Goal: Navigation & Orientation: Find specific page/section

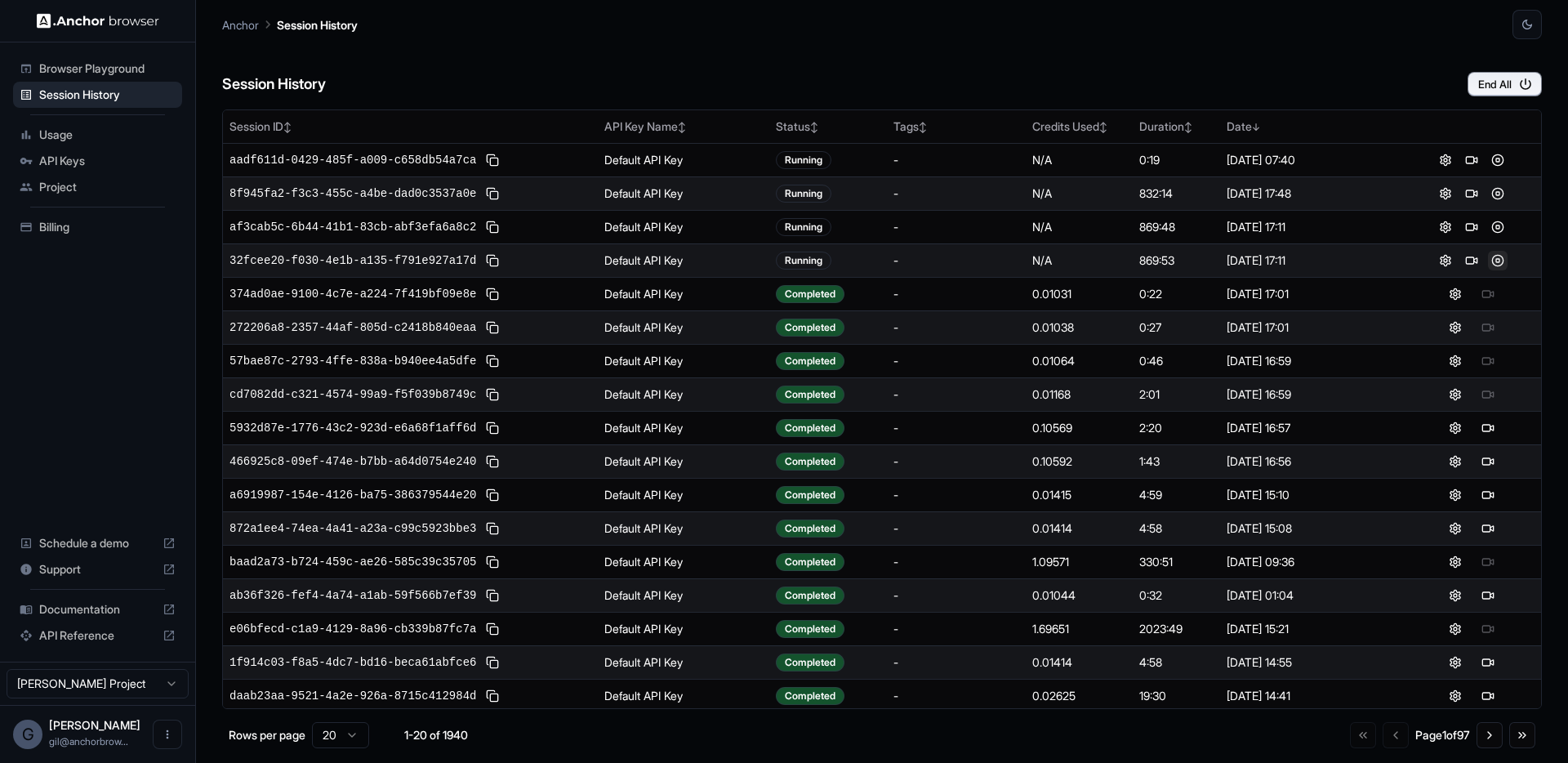
click at [1489, 266] on button at bounding box center [1498, 260] width 19 height 19
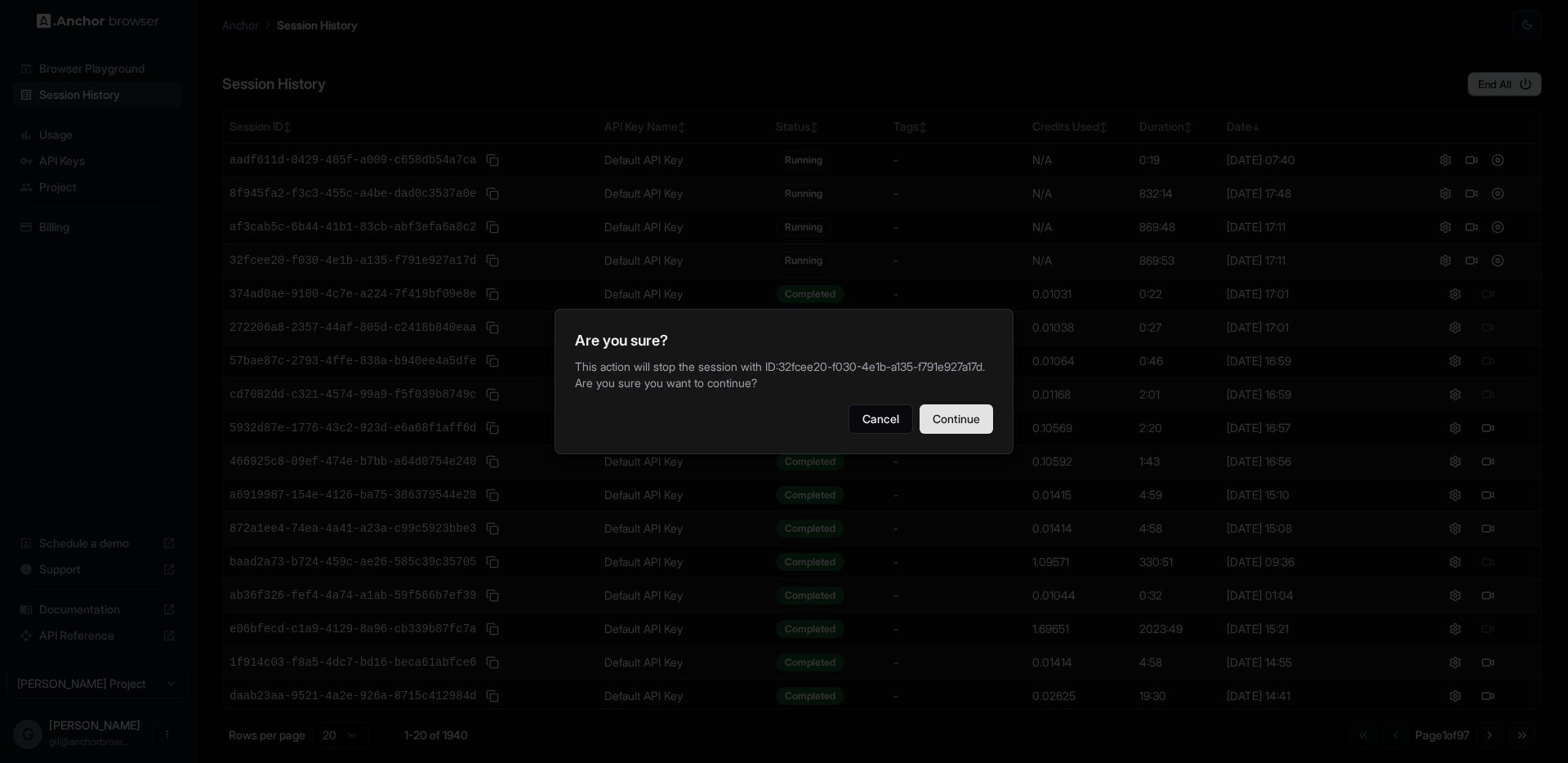
click at [968, 429] on button "Continue" at bounding box center [956, 419] width 74 height 30
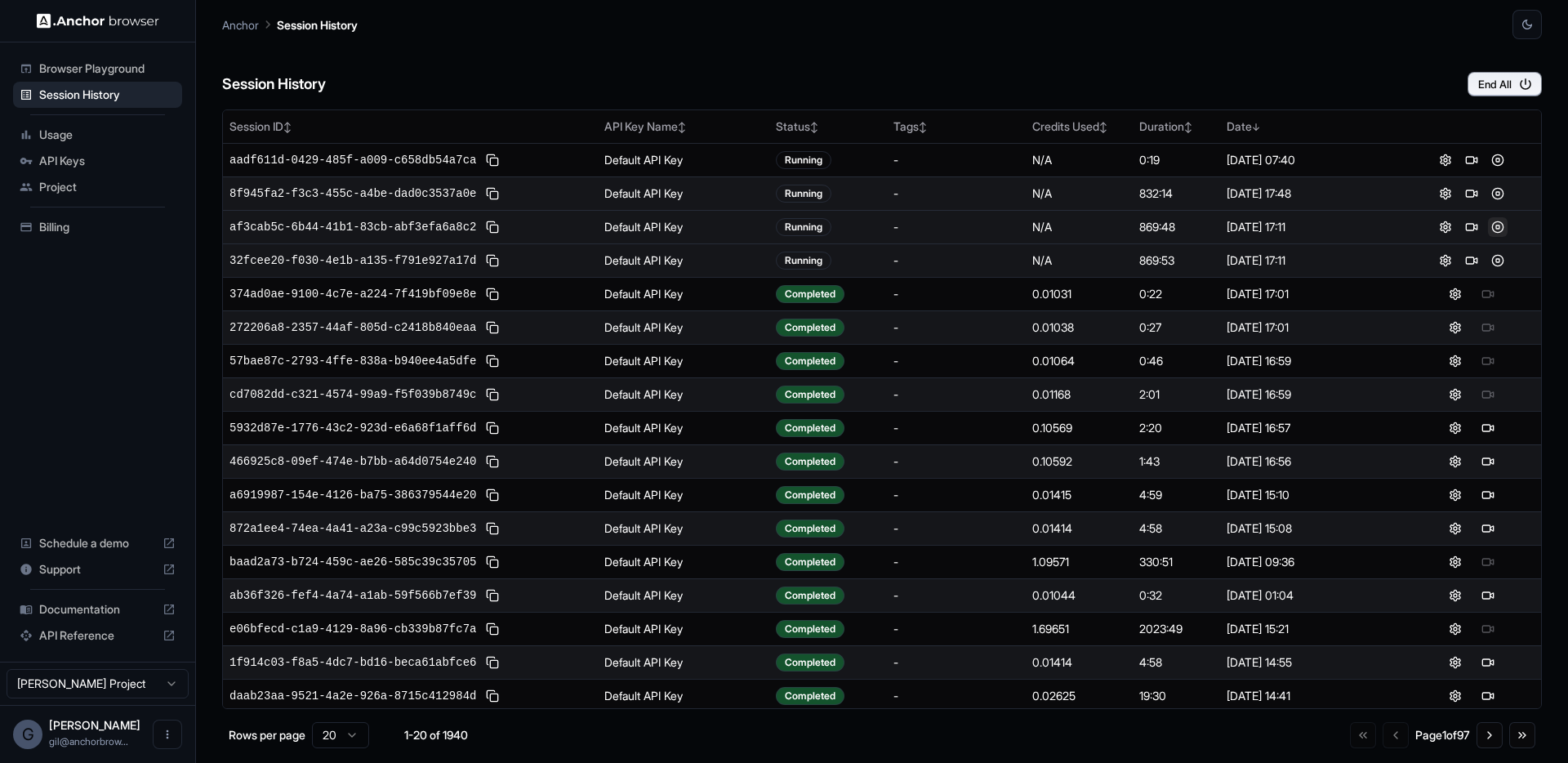
click at [1494, 229] on button at bounding box center [1498, 227] width 19 height 19
click at [1488, 225] on button at bounding box center [1498, 227] width 19 height 19
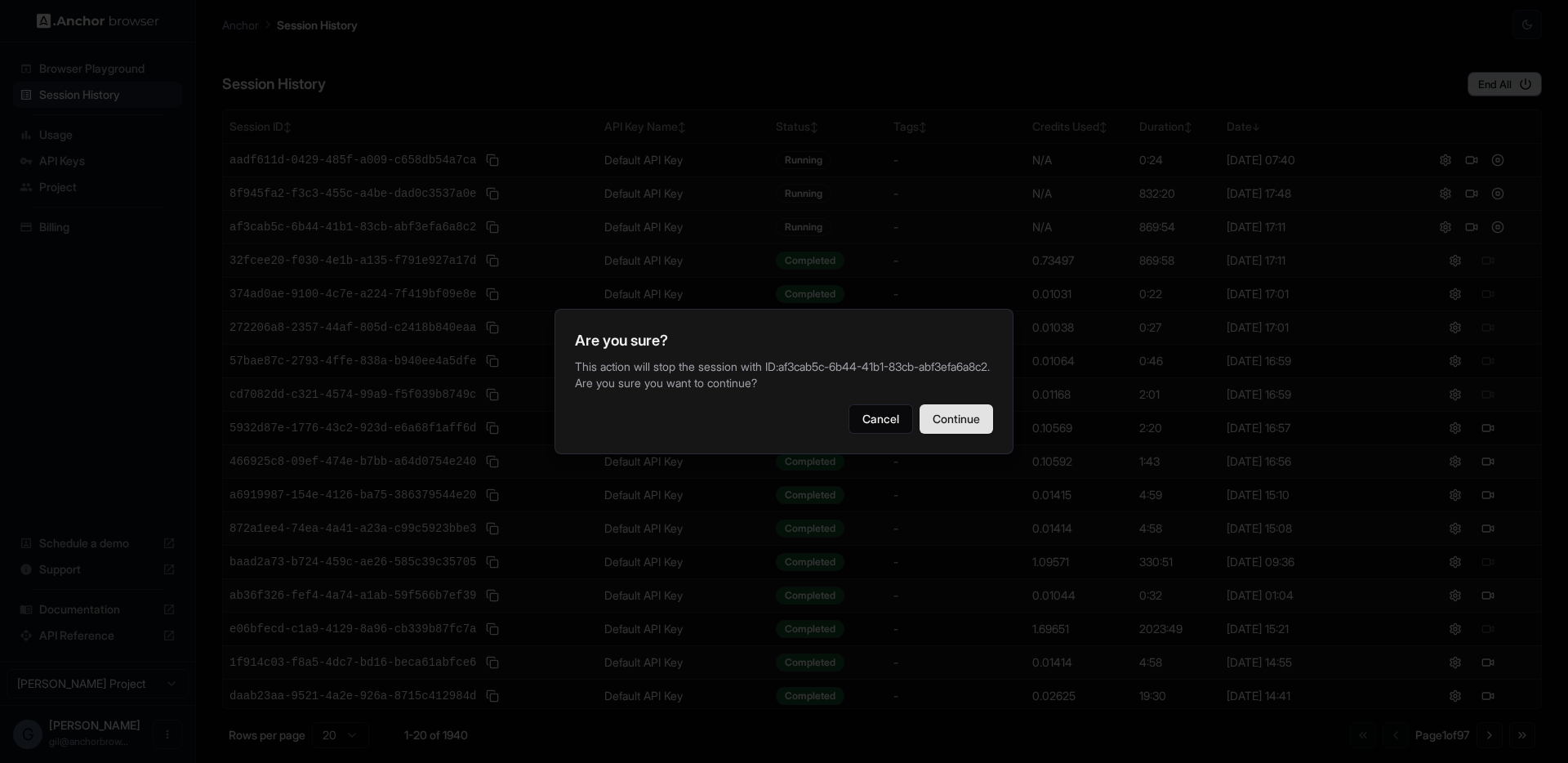
click at [971, 420] on button "Continue" at bounding box center [956, 419] width 74 height 30
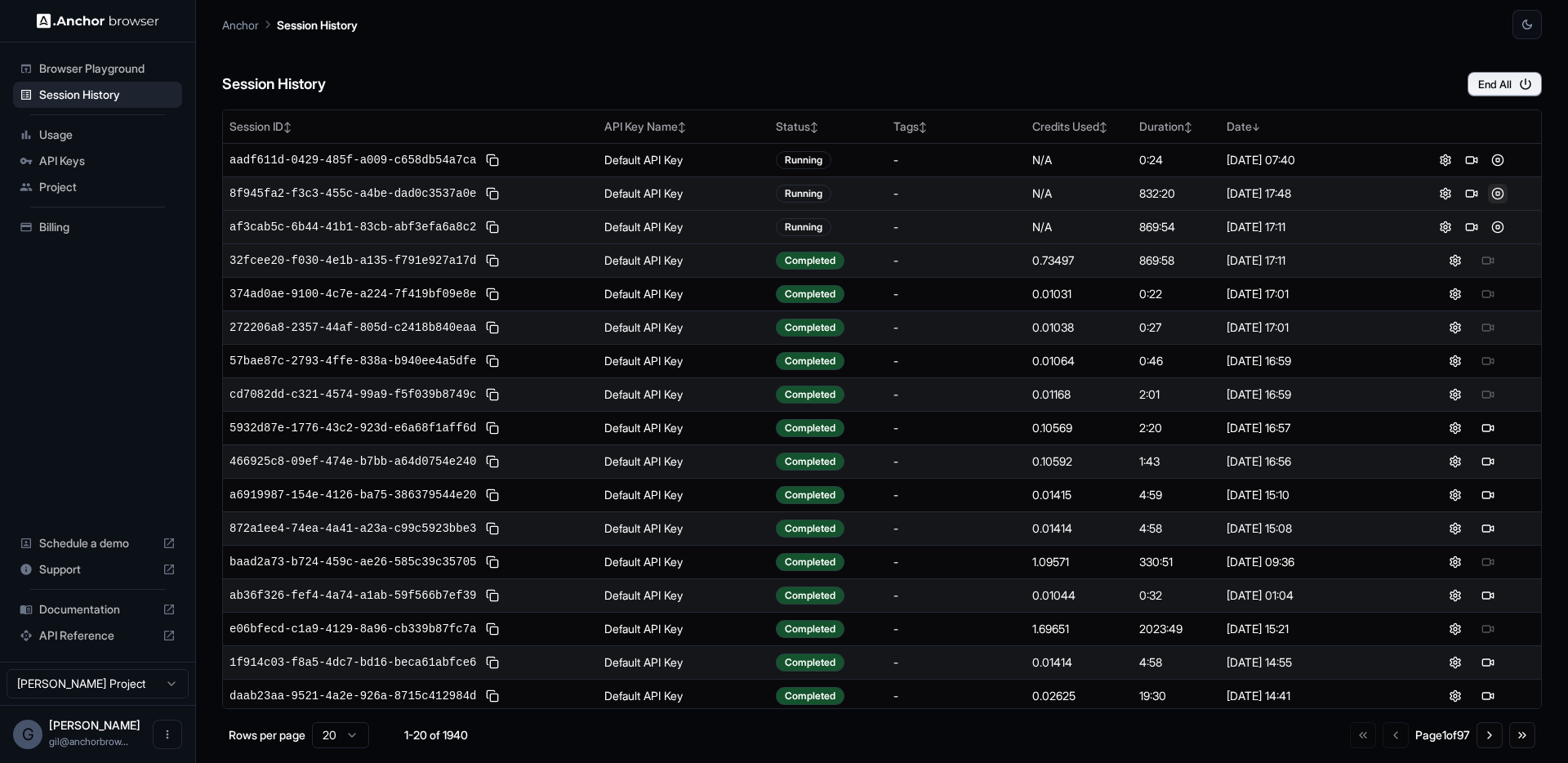
click at [1493, 200] on button at bounding box center [1498, 194] width 19 height 19
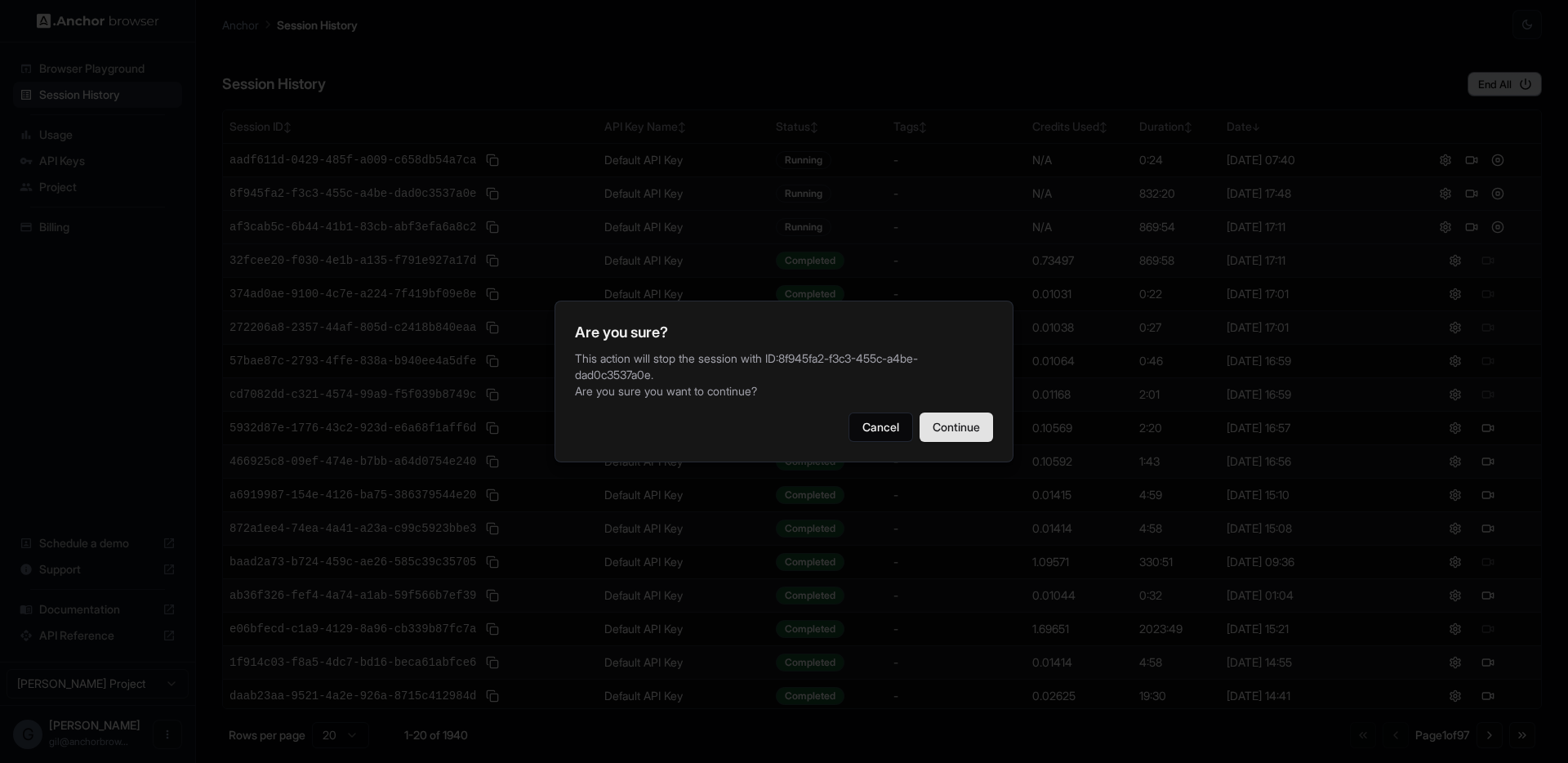
click at [984, 422] on button "Continue" at bounding box center [956, 428] width 74 height 30
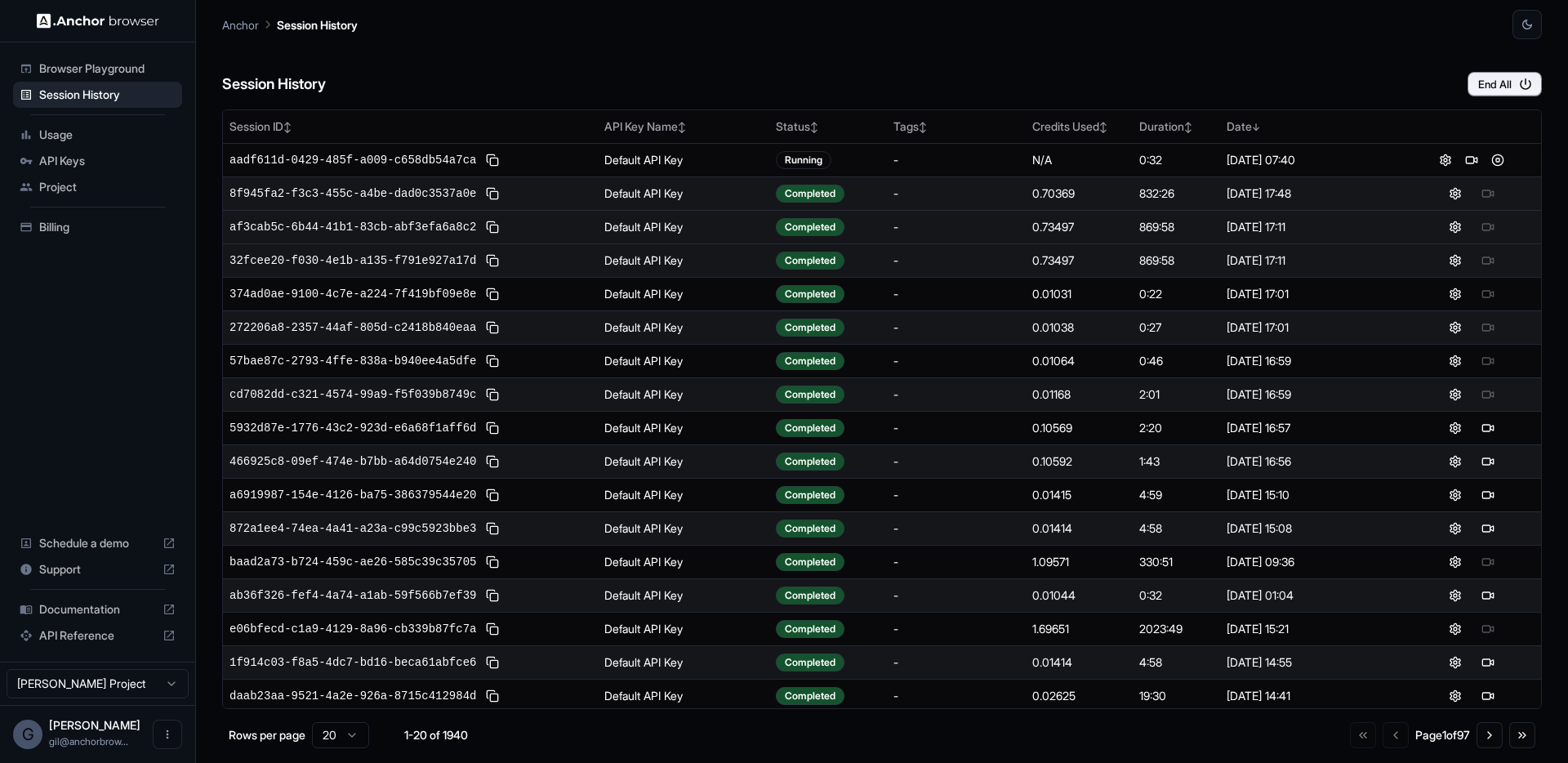
click at [748, 44] on div "Session History End All" at bounding box center [882, 68] width 1320 height 57
